Goal: Task Accomplishment & Management: Manage account settings

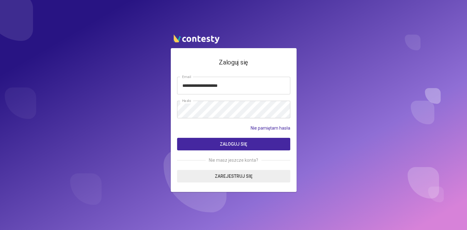
type input "**********"
click at [233, 143] on span "Zaloguj się" at bounding box center [233, 143] width 27 height 5
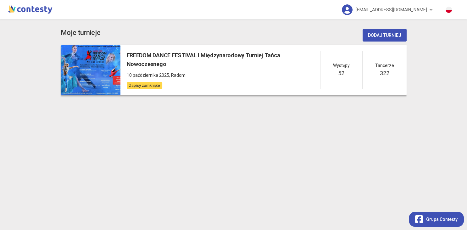
click at [222, 53] on h5 "FREEDOM DANCE FESTIVAL I Międzynarodowy Turniej Tańca Nowoczesnego" at bounding box center [223, 60] width 193 height 18
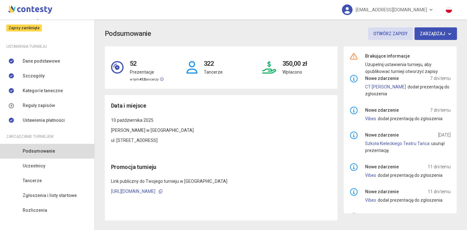
scroll to position [69, 0]
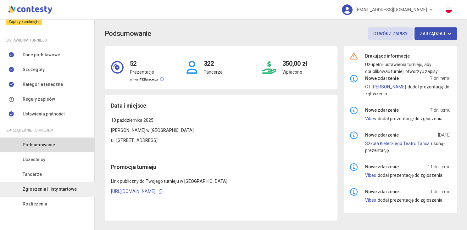
click at [63, 191] on span "Zgłoszenia i listy startowe" at bounding box center [50, 189] width 54 height 7
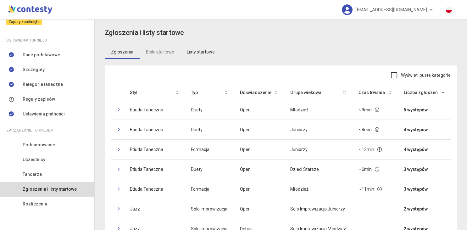
click at [203, 52] on link "Listy startowe" at bounding box center [200, 52] width 41 height 14
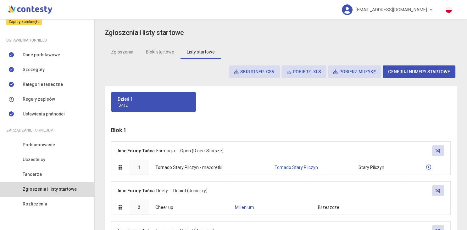
click at [251, 72] on button "Skrutiner .csv" at bounding box center [254, 71] width 51 height 13
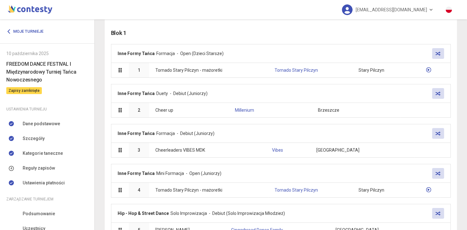
scroll to position [87, 0]
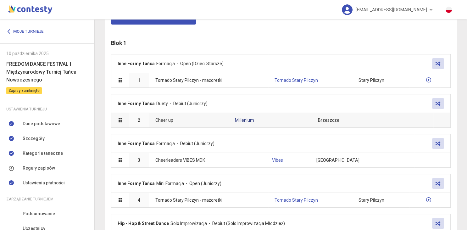
click at [238, 118] on link "Millenium" at bounding box center [244, 120] width 19 height 5
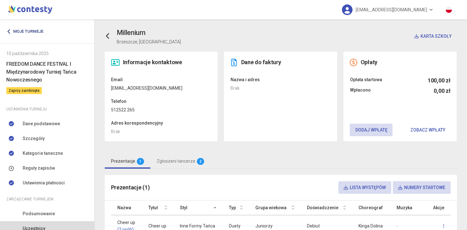
click at [26, 30] on link "Moje turnieje" at bounding box center [27, 31] width 42 height 11
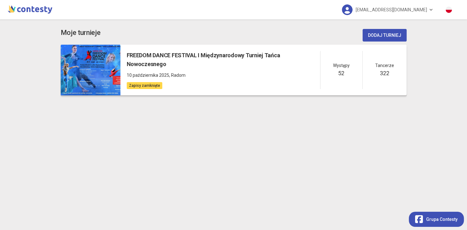
click at [115, 62] on div at bounding box center [91, 70] width 60 height 51
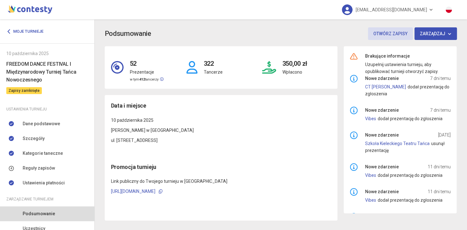
scroll to position [69, 0]
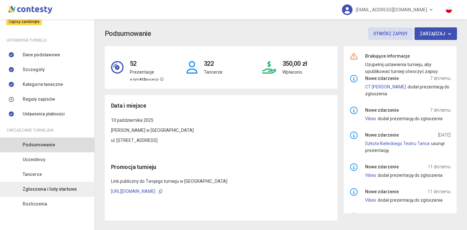
click at [52, 189] on span "Zgłoszenia i listy startowe" at bounding box center [50, 189] width 54 height 7
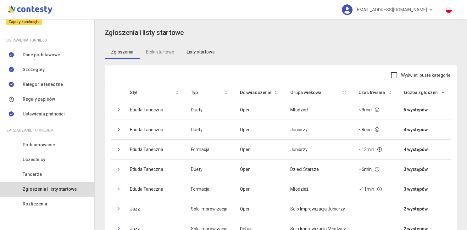
click at [196, 52] on link "Listy startowe" at bounding box center [200, 52] width 41 height 14
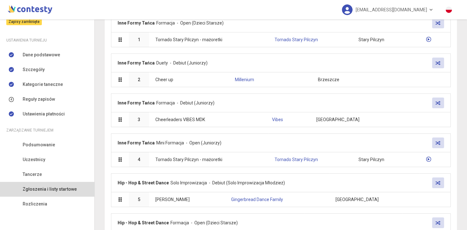
scroll to position [132, 0]
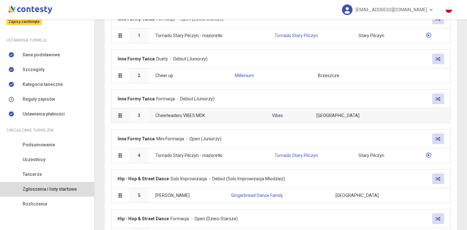
click at [283, 115] on link "Vibes" at bounding box center [277, 115] width 11 height 5
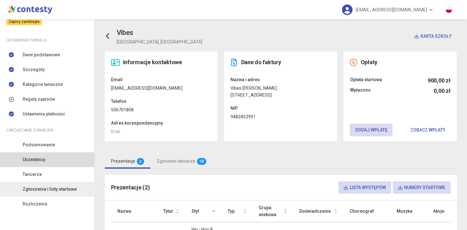
click at [54, 187] on span "Zgłoszenia i listy startowe" at bounding box center [50, 189] width 54 height 7
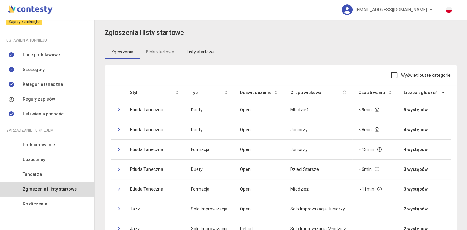
click at [196, 50] on link "Listy startowe" at bounding box center [200, 52] width 41 height 14
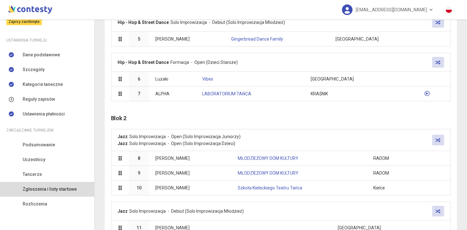
scroll to position [278, 0]
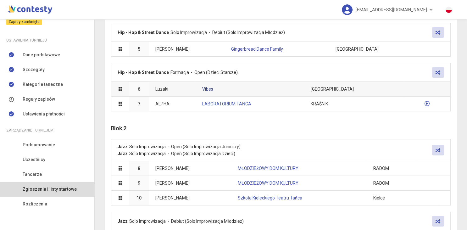
click at [213, 87] on link "Vibes" at bounding box center [207, 88] width 11 height 5
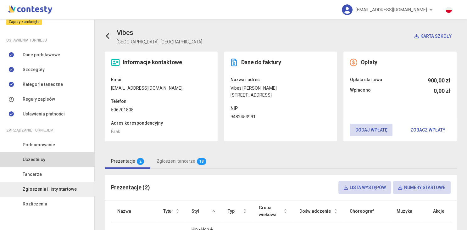
click at [41, 189] on span "Zgłoszenia i listy startowe" at bounding box center [50, 189] width 54 height 7
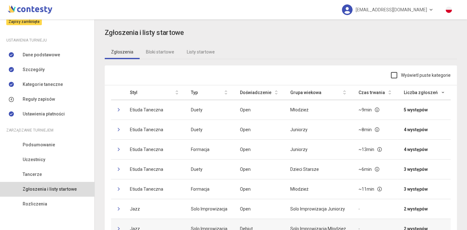
click at [114, 226] on td at bounding box center [117, 229] width 13 height 20
click at [197, 53] on link "Listy startowe" at bounding box center [200, 52] width 41 height 14
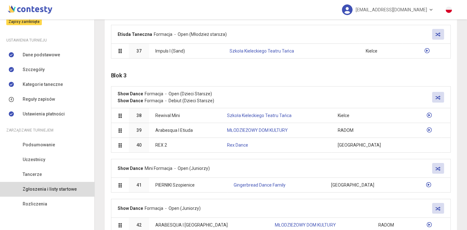
scroll to position [1110, 0]
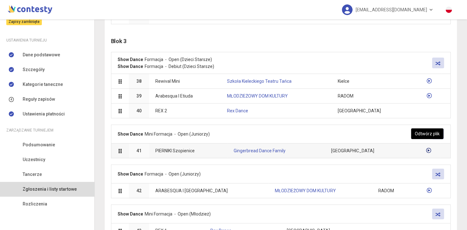
click at [429, 148] on icon at bounding box center [428, 150] width 5 height 5
click at [426, 147] on icon at bounding box center [428, 150] width 6 height 6
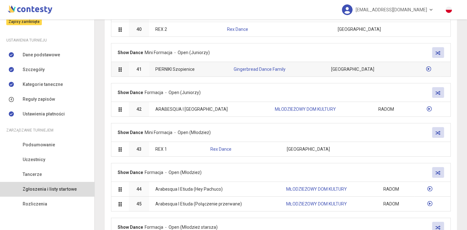
scroll to position [1201, 0]
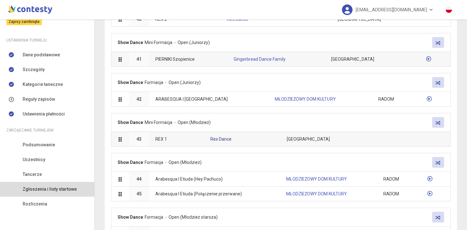
click at [231, 136] on link "Rex Dance" at bounding box center [220, 138] width 21 height 5
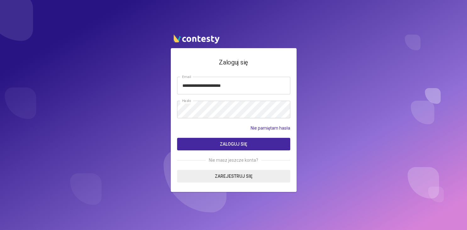
type input "**********"
click at [213, 147] on button "Zaloguj się" at bounding box center [233, 144] width 113 height 13
